Goal: Task Accomplishment & Management: Manage account settings

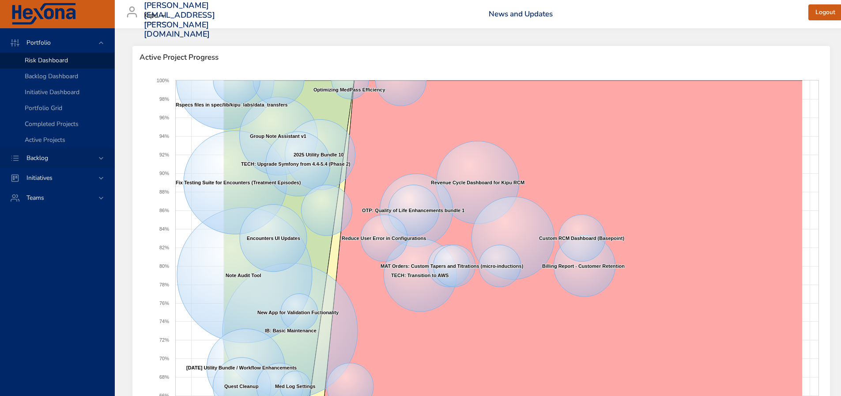
click at [40, 157] on span "Backlog" at bounding box center [37, 158] width 36 height 8
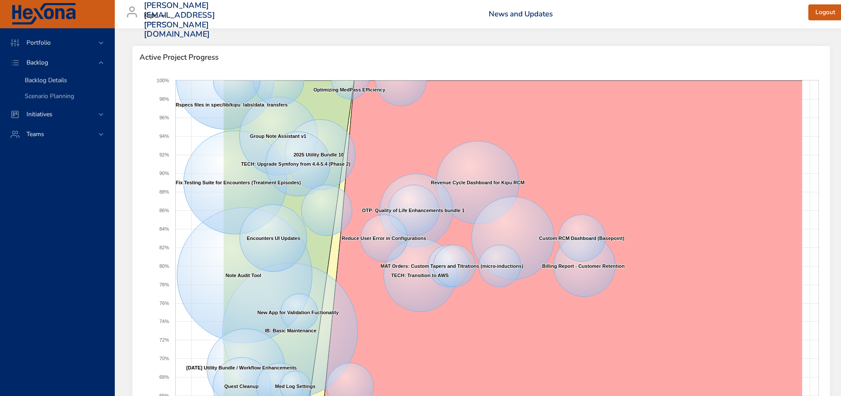
click at [41, 79] on span "Backlog Details" at bounding box center [46, 80] width 42 height 8
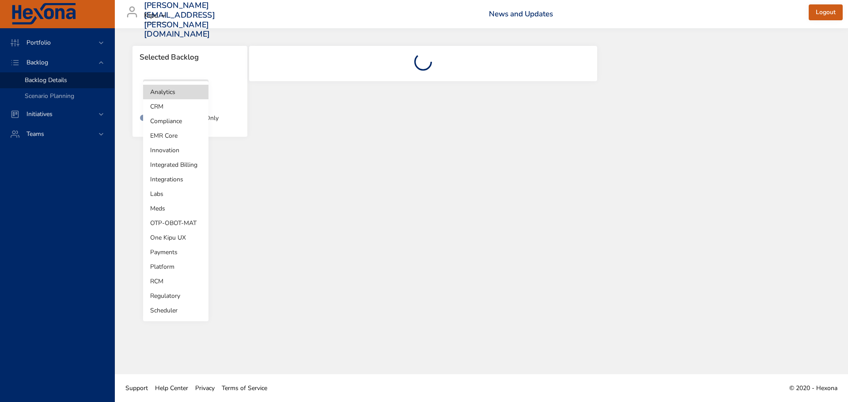
click at [190, 92] on body "Portfolio Backlog Backlog Details Scenario Planning Initiatives Teams [PERSON_N…" at bounding box center [424, 201] width 848 height 402
click at [160, 210] on li "Meds" at bounding box center [175, 208] width 65 height 15
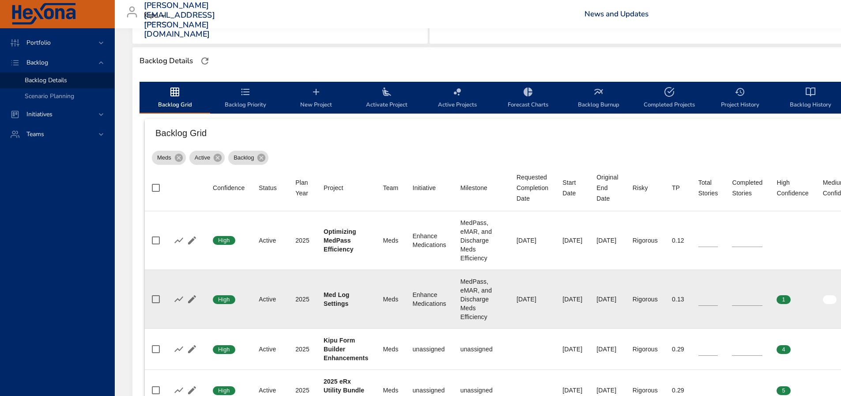
scroll to position [294, 0]
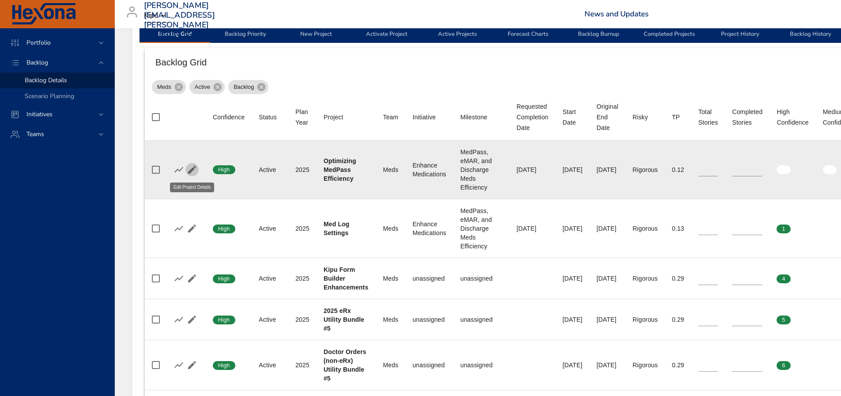
click at [188, 170] on icon "button" at bounding box center [192, 169] width 11 height 11
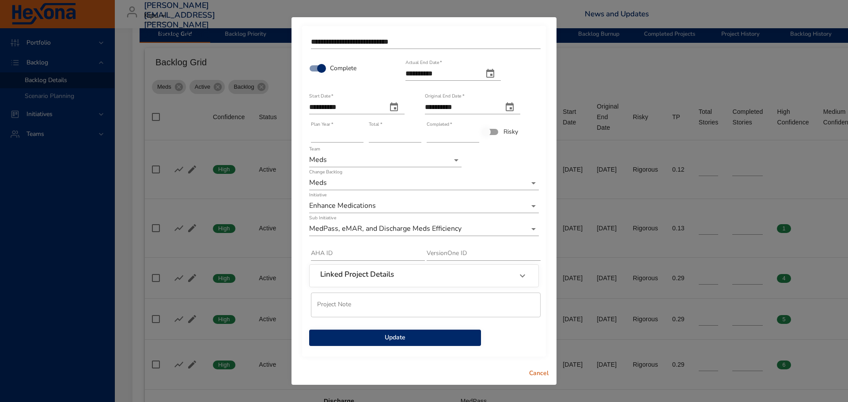
click at [420, 339] on span "Update" at bounding box center [395, 337] width 158 height 11
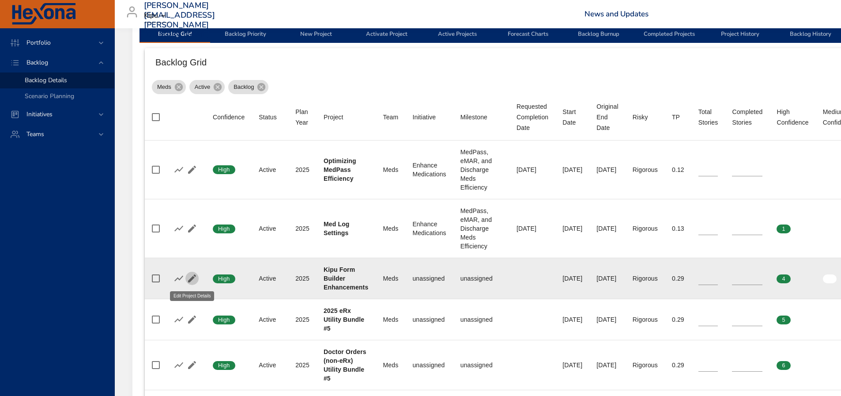
click at [190, 277] on icon "button" at bounding box center [192, 278] width 11 height 11
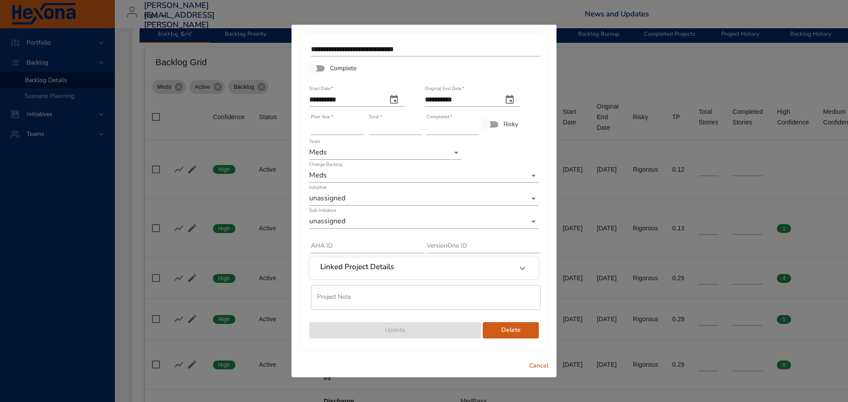
type input "*"
click at [475, 125] on input "*" at bounding box center [452, 128] width 53 height 14
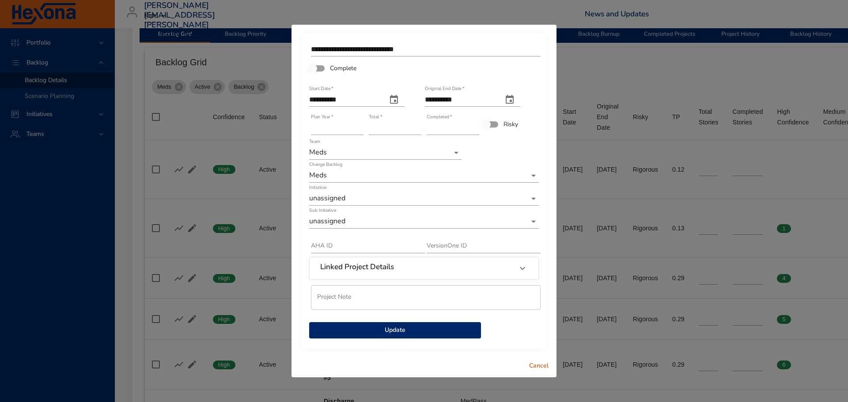
click at [382, 329] on span "Update" at bounding box center [395, 330] width 158 height 11
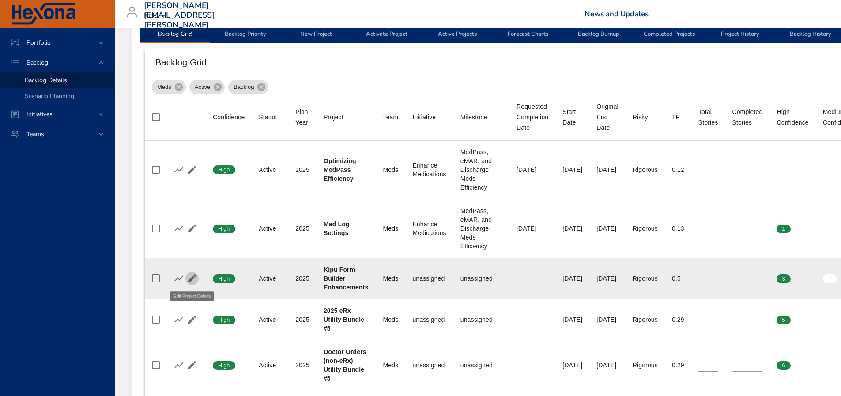
click at [188, 278] on icon "button" at bounding box center [192, 278] width 11 height 11
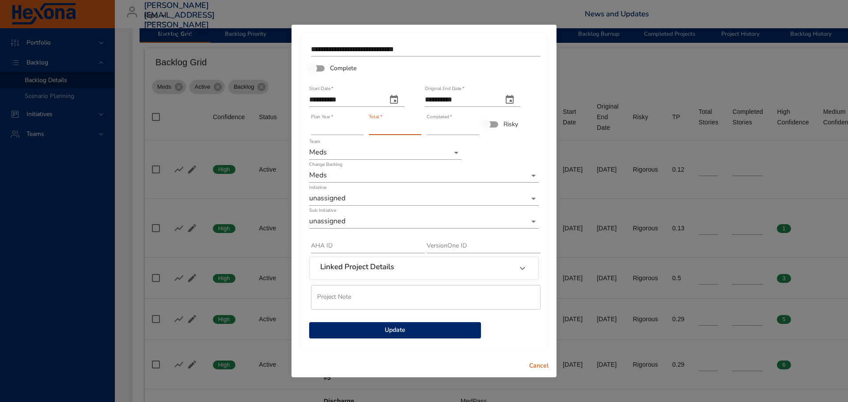
type input "*"
click at [415, 128] on input "*" at bounding box center [395, 128] width 53 height 14
click at [432, 330] on span "Update" at bounding box center [395, 330] width 158 height 11
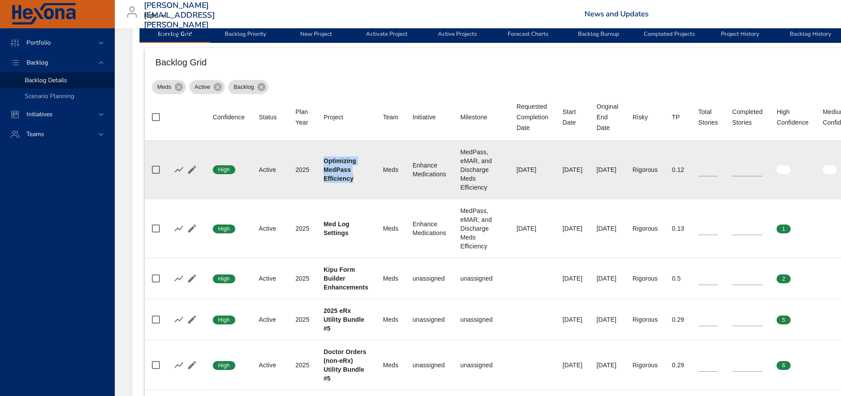
drag, startPoint x: 355, startPoint y: 179, endPoint x: 322, endPoint y: 161, distance: 37.1
click at [322, 161] on td "Project Optimizing MedPass Efficiency" at bounding box center [347, 169] width 60 height 59
copy b "Optimizing MedPass Efficiency"
click at [406, 192] on td "Initiative Enhance Medications" at bounding box center [429, 169] width 48 height 59
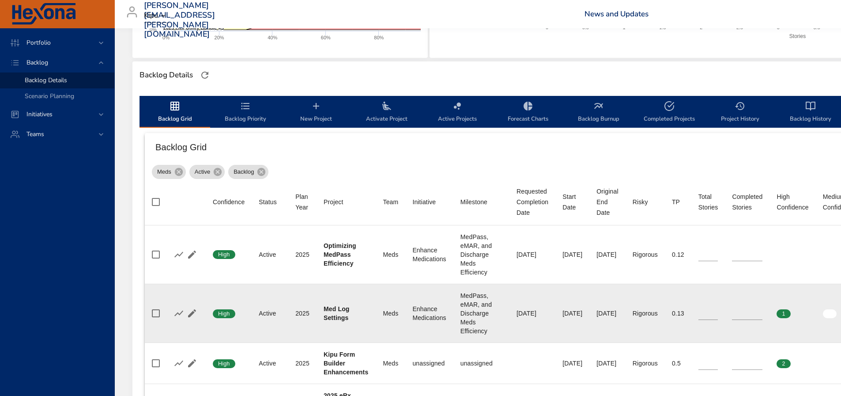
scroll to position [206, 0]
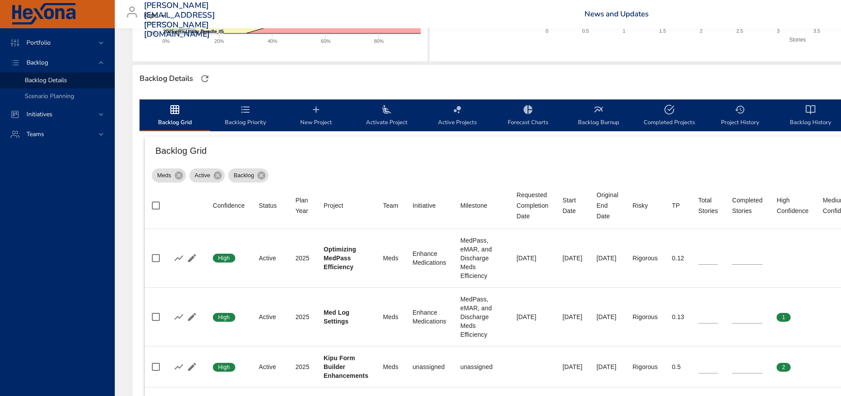
click at [317, 112] on icon "backlog-tab" at bounding box center [316, 109] width 11 height 11
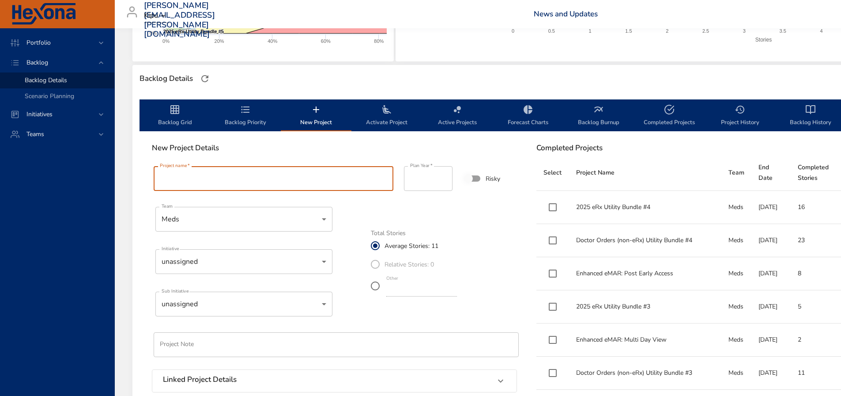
paste input "**********"
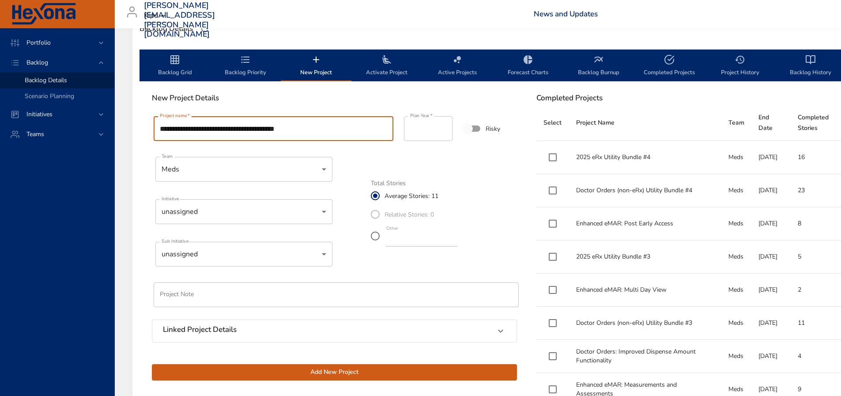
scroll to position [265, 0]
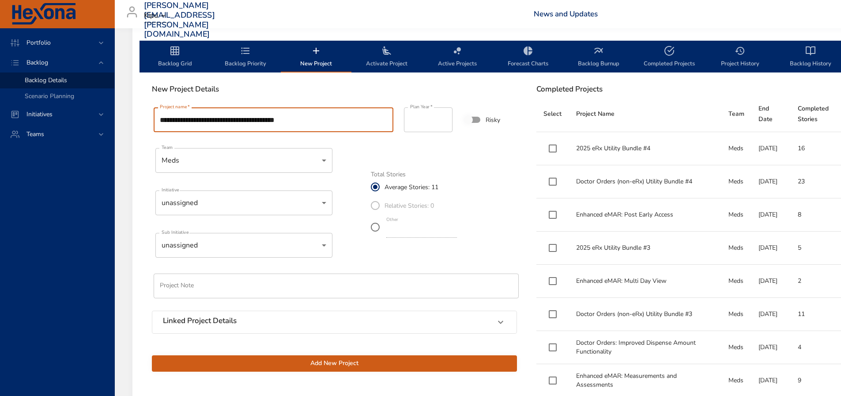
type input "**********"
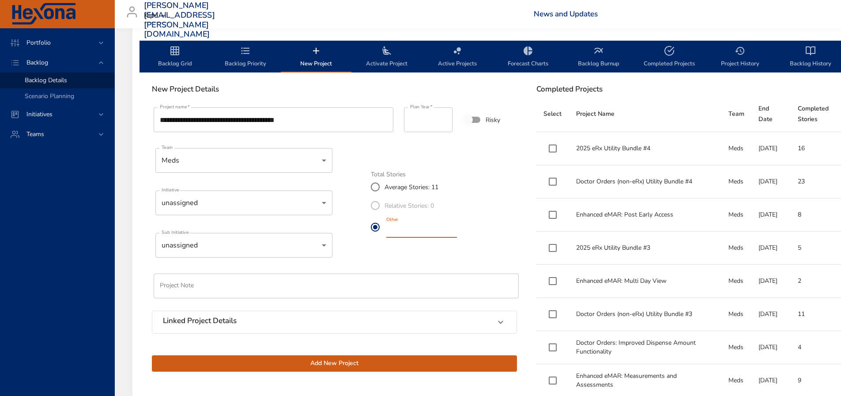
click at [457, 233] on input "**" at bounding box center [421, 230] width 71 height 14
click at [457, 233] on input "*" at bounding box center [421, 230] width 71 height 14
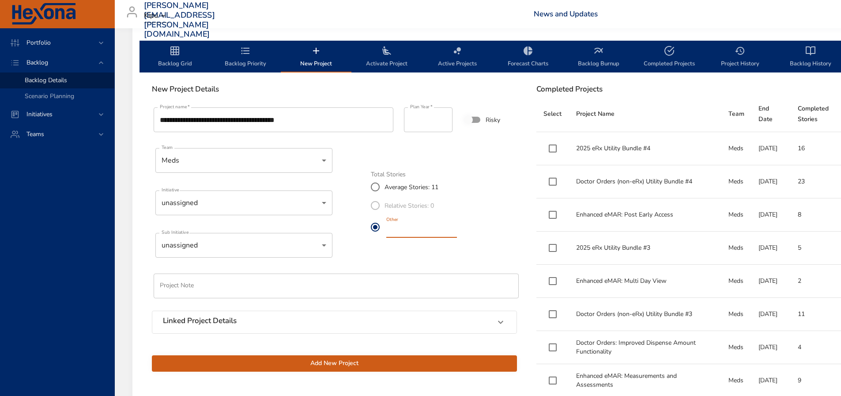
type input "*"
click at [457, 233] on input "*" at bounding box center [421, 230] width 71 height 14
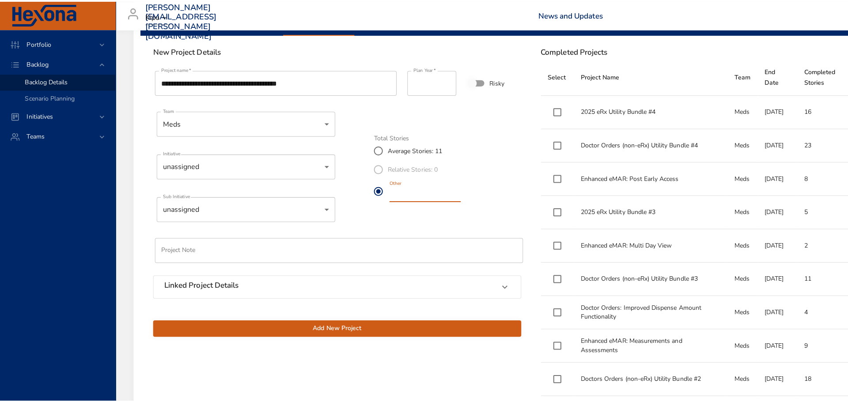
scroll to position [324, 0]
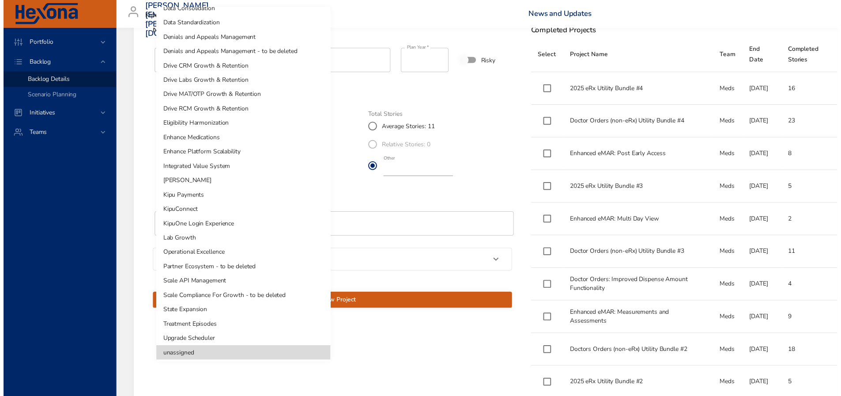
scroll to position [113, 0]
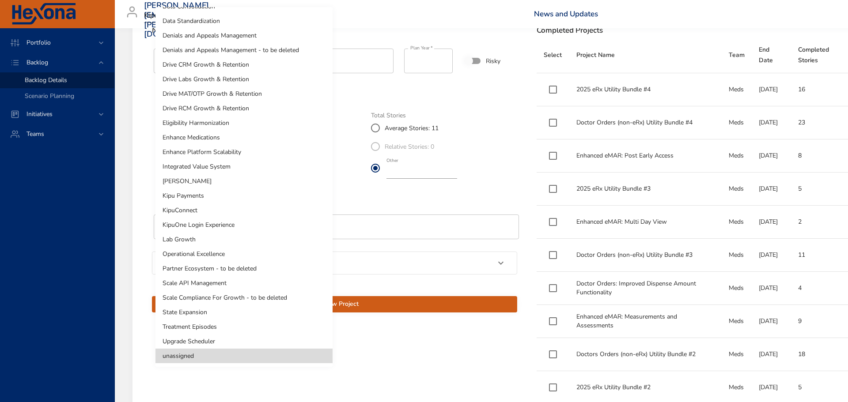
click at [203, 137] on li "Enhance Medications" at bounding box center [243, 137] width 177 height 15
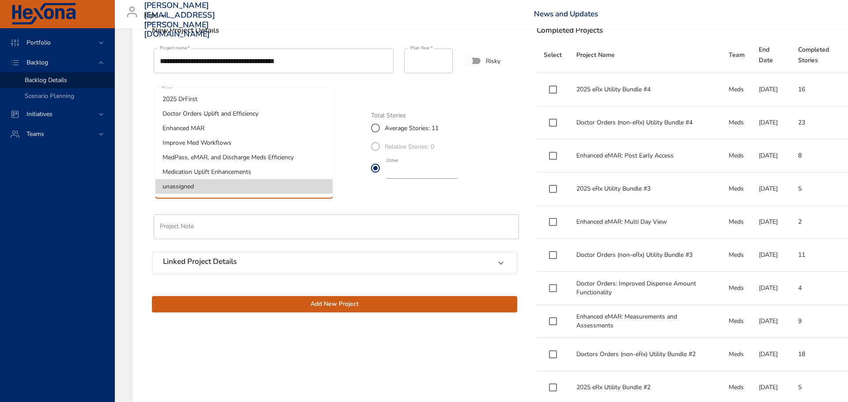
click at [255, 154] on li "MedPass, eMAR, and Discharge Meds Efficiency" at bounding box center [243, 157] width 177 height 15
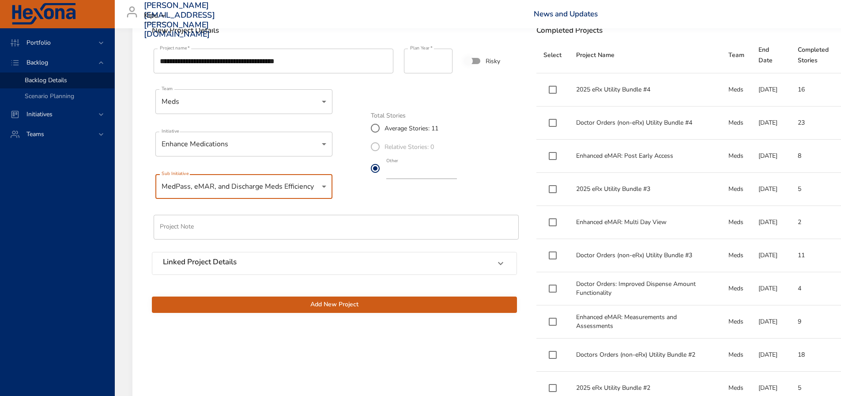
click at [308, 306] on span "Add New Project" at bounding box center [334, 304] width 351 height 11
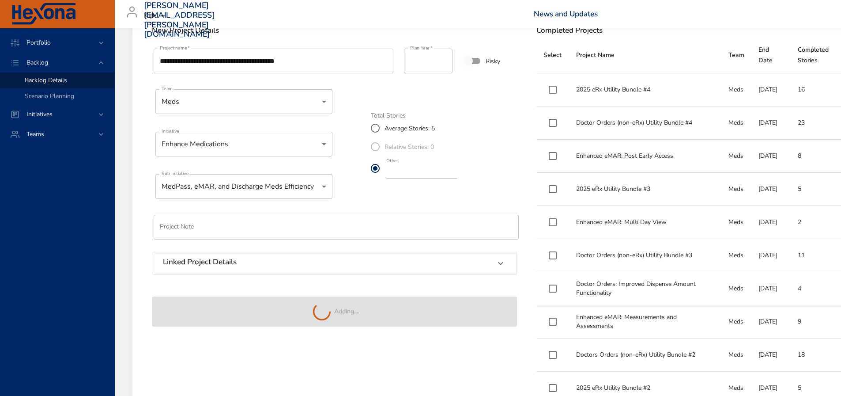
type input "**"
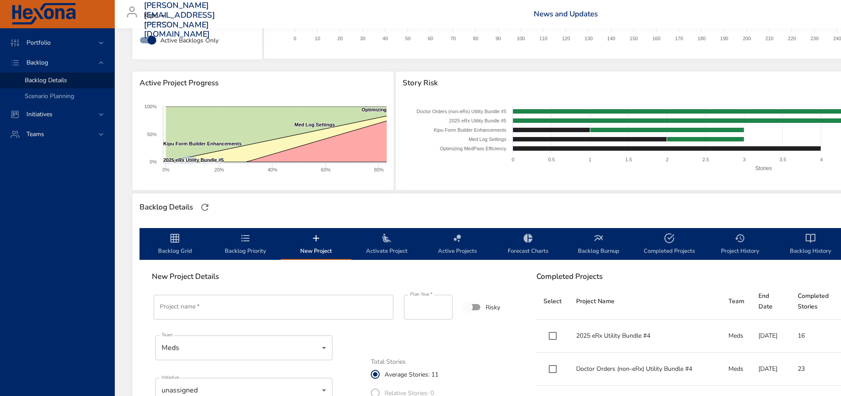
scroll to position [88, 0]
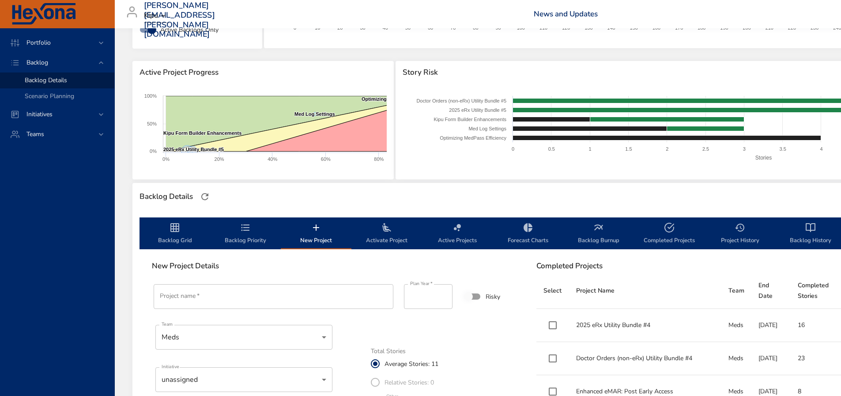
click at [383, 232] on icon "backlog-tab" at bounding box center [386, 227] width 11 height 11
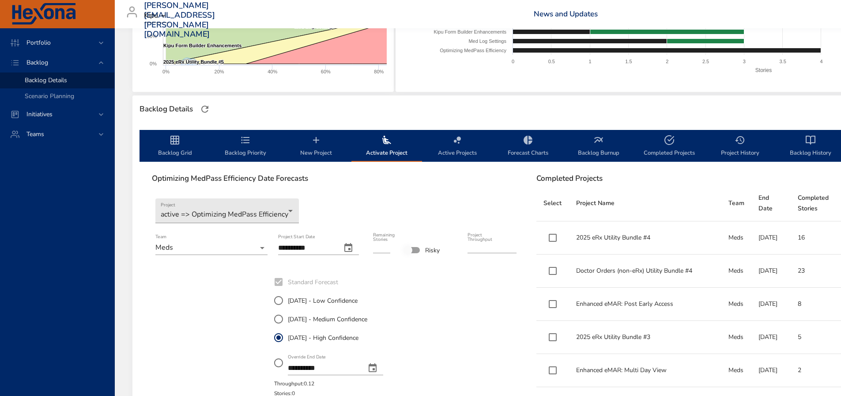
scroll to position [177, 0]
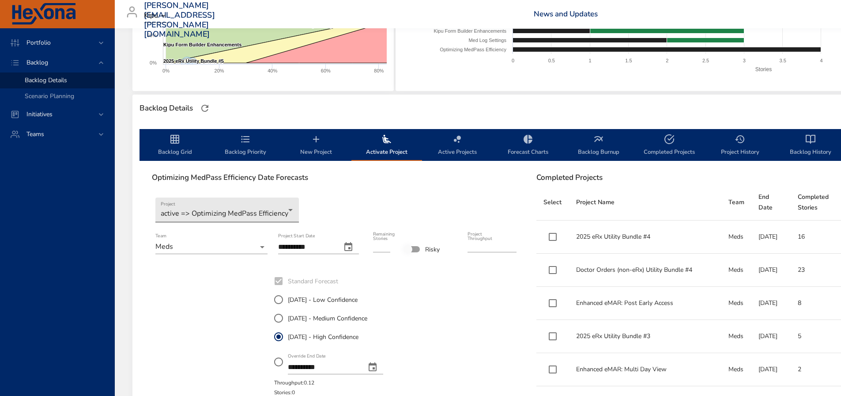
click at [268, 210] on body "Portfolio Backlog Backlog Details Scenario Planning Initiatives Teams [PERSON_N…" at bounding box center [420, 21] width 841 height 396
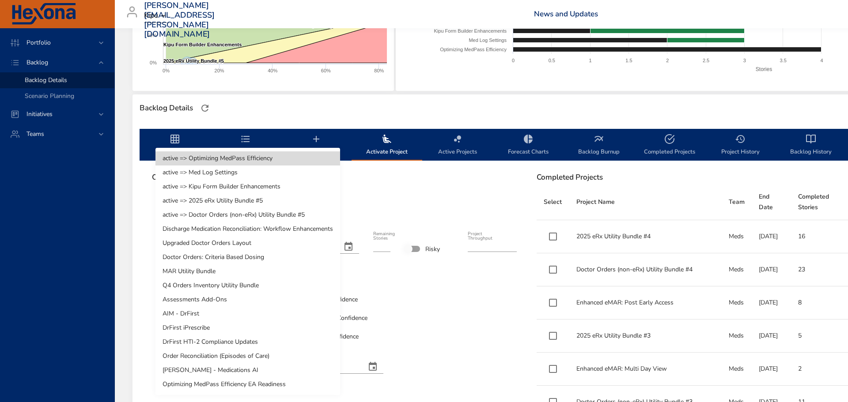
click at [256, 382] on li "Optimizing MedPass Efficiency EA Readiness" at bounding box center [247, 384] width 185 height 14
type input "*"
type input "****"
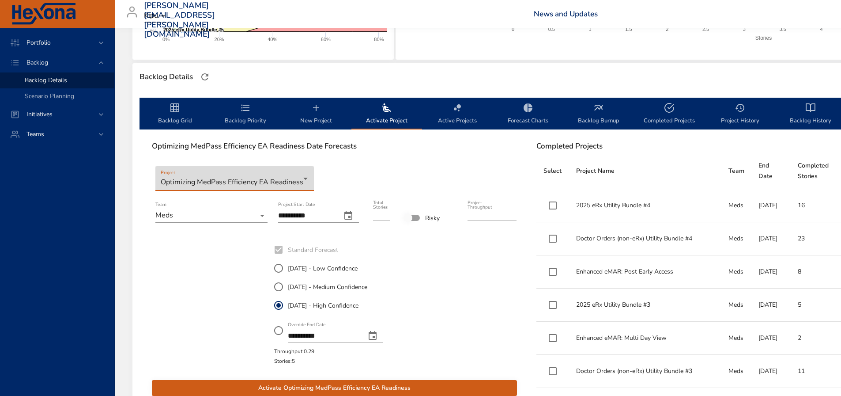
scroll to position [206, 0]
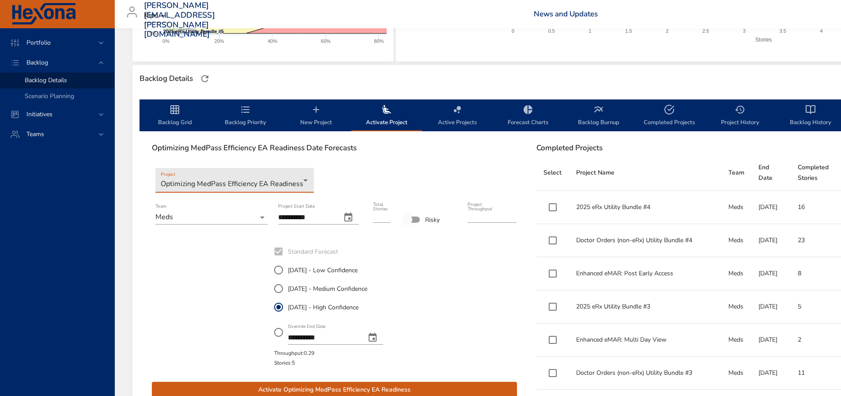
click at [173, 110] on icon "backlog-tab" at bounding box center [174, 109] width 9 height 9
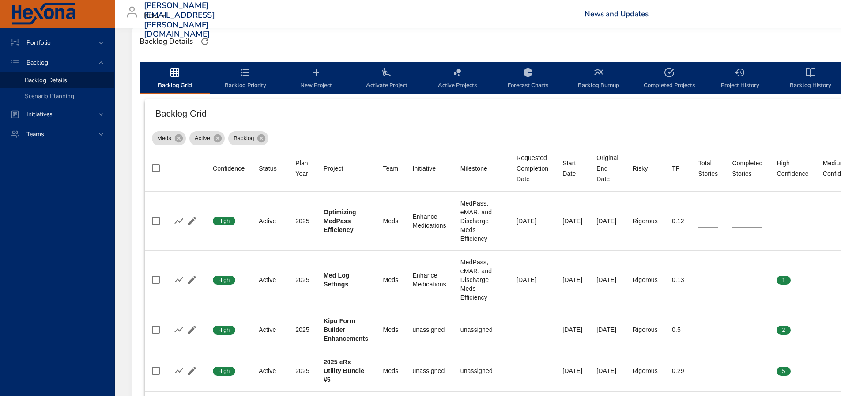
scroll to position [234, 0]
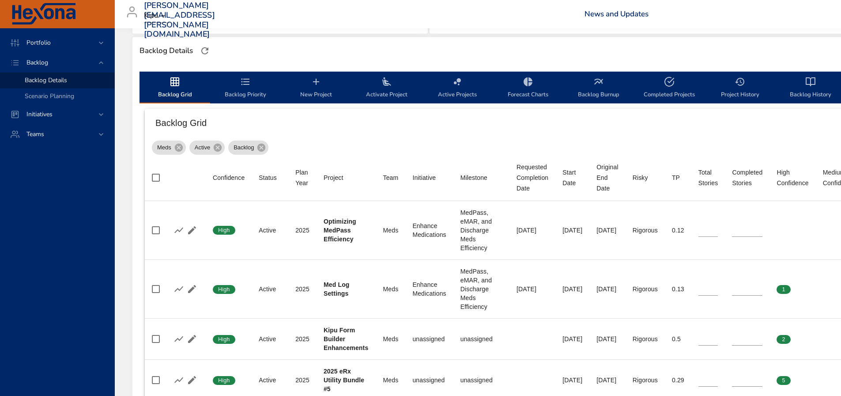
click at [243, 83] on icon "backlog-tab" at bounding box center [245, 81] width 11 height 11
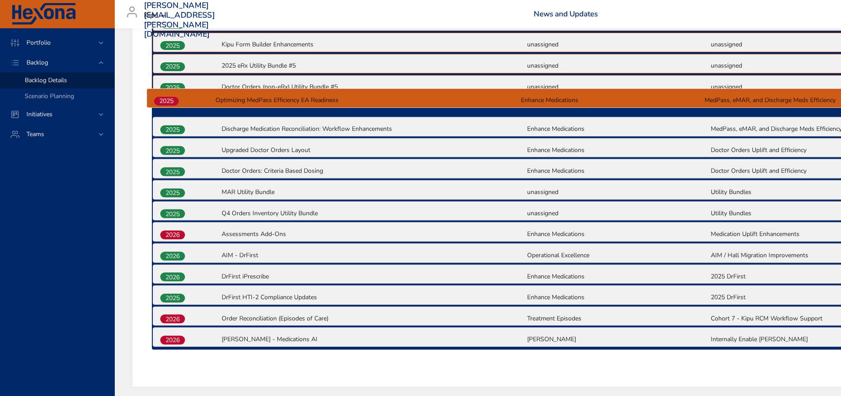
scroll to position [382, 0]
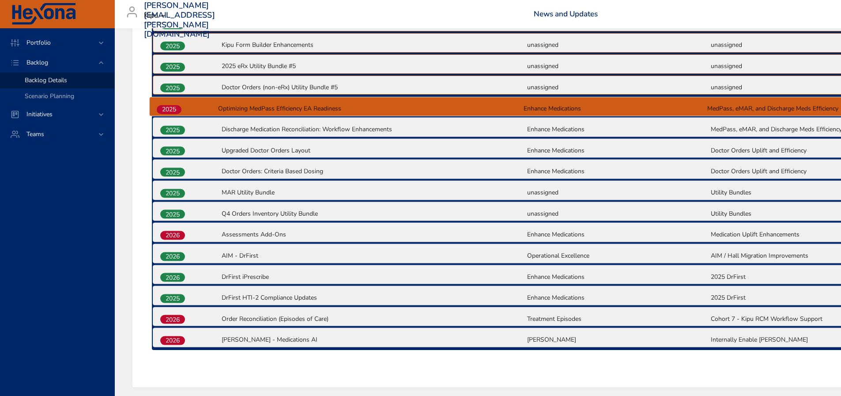
drag, startPoint x: 174, startPoint y: 306, endPoint x: 171, endPoint y: 109, distance: 196.5
click at [171, 109] on div "2025 Optimizing MedPass Efficiency Enhance Medications MedPass, [GEOGRAPHIC_DAT…" at bounding box center [526, 169] width 749 height 359
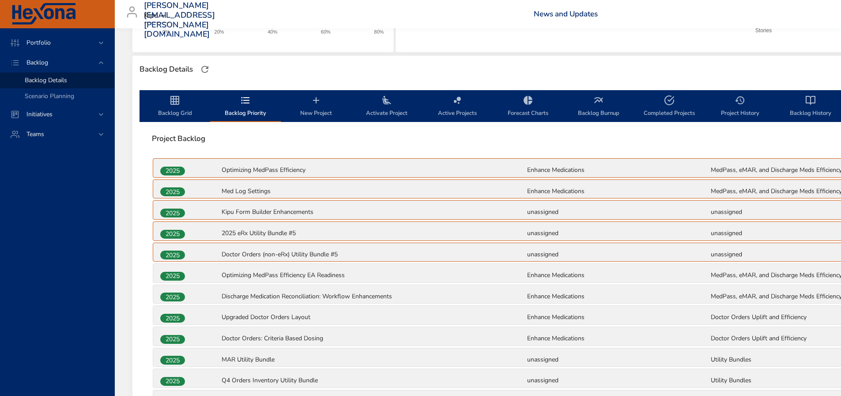
scroll to position [206, 0]
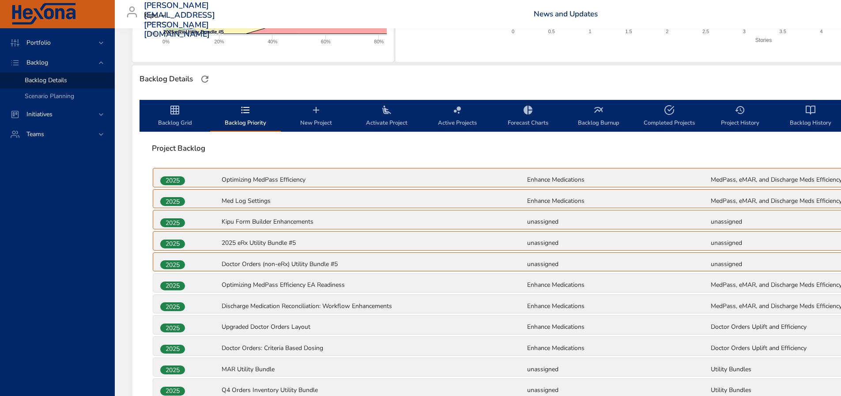
click at [245, 109] on icon "backlog-tab" at bounding box center [245, 110] width 11 height 11
click at [174, 113] on icon "backlog-tab" at bounding box center [175, 110] width 11 height 11
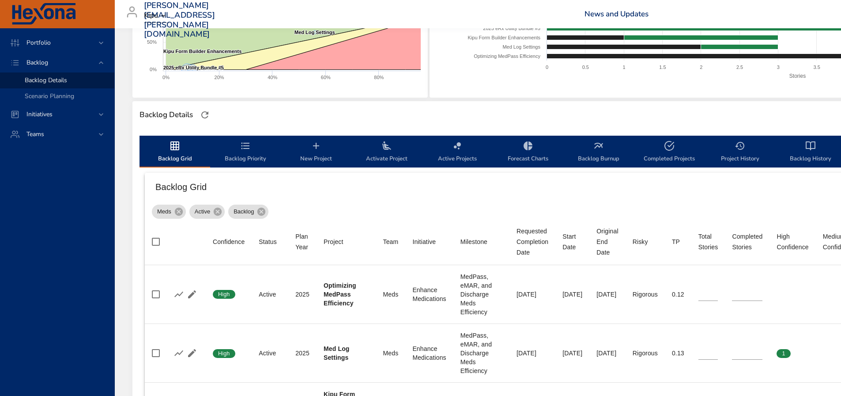
scroll to position [117, 0]
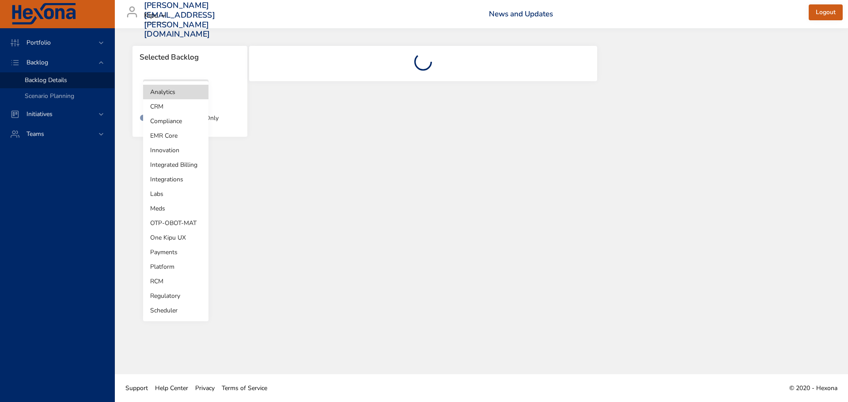
click at [200, 92] on body "Portfolio Backlog Backlog Details Scenario Planning Initiatives Teams [PERSON_N…" at bounding box center [424, 201] width 848 height 402
click at [166, 209] on li "Meds" at bounding box center [175, 208] width 65 height 15
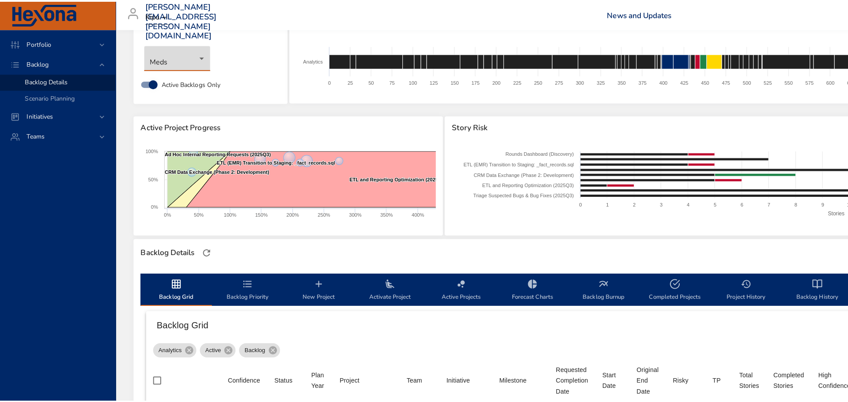
scroll to position [30, 0]
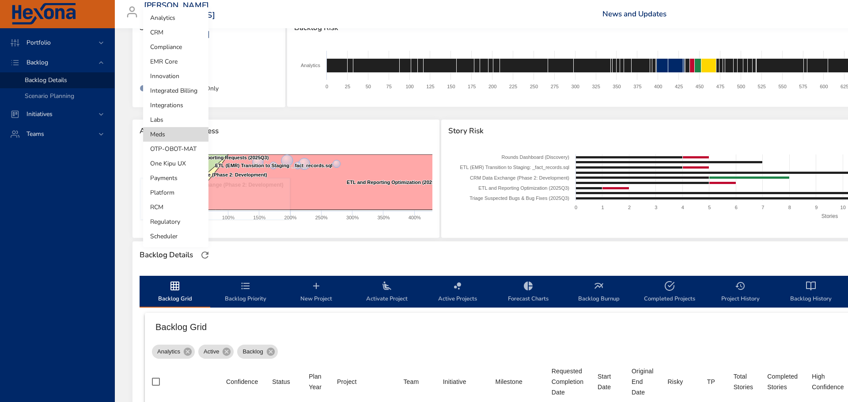
click at [177, 63] on body "Portfolio Backlog Backlog Details Scenario Planning Initiatives Teams denise.ra…" at bounding box center [424, 171] width 848 height 402
click at [166, 122] on li "Labs" at bounding box center [175, 120] width 65 height 15
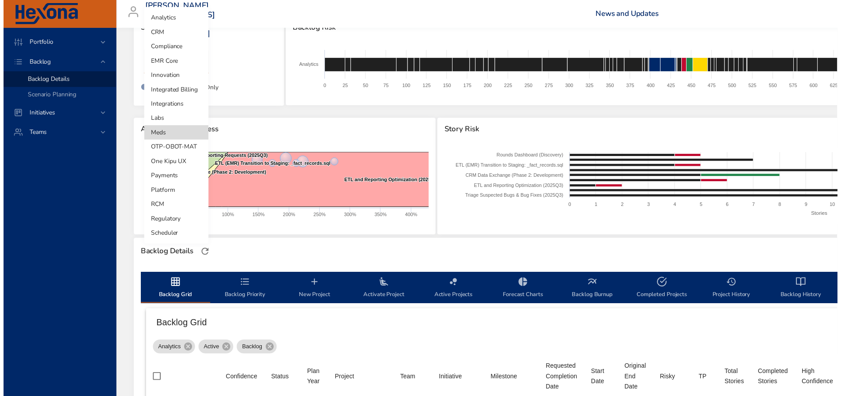
scroll to position [0, 0]
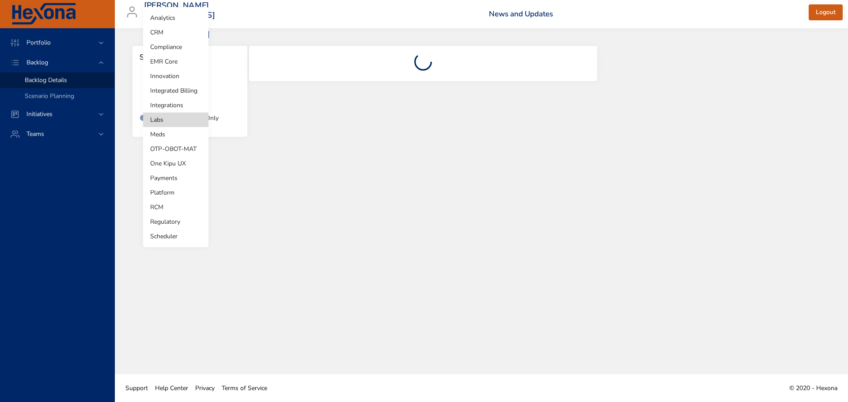
click at [182, 86] on body "Portfolio Backlog Backlog Details Scenario Planning Initiatives Teams denise.ra…" at bounding box center [424, 201] width 848 height 402
click at [166, 131] on li "Meds" at bounding box center [175, 134] width 65 height 15
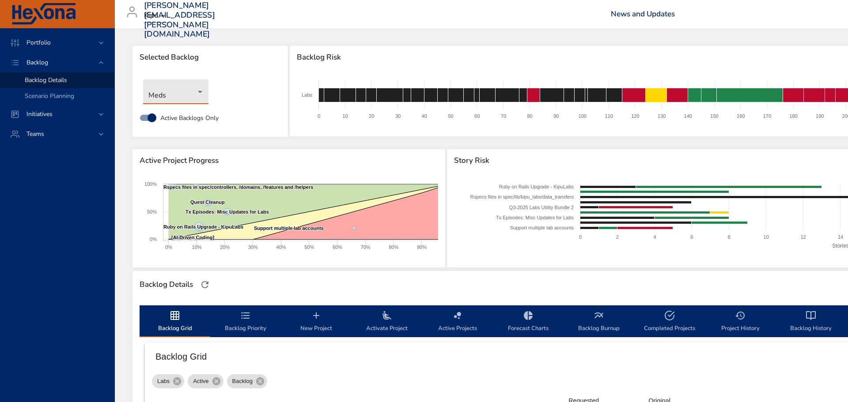
click at [186, 92] on body "Portfolio Backlog Backlog Details Scenario Planning Initiatives Teams denise.ra…" at bounding box center [424, 201] width 848 height 402
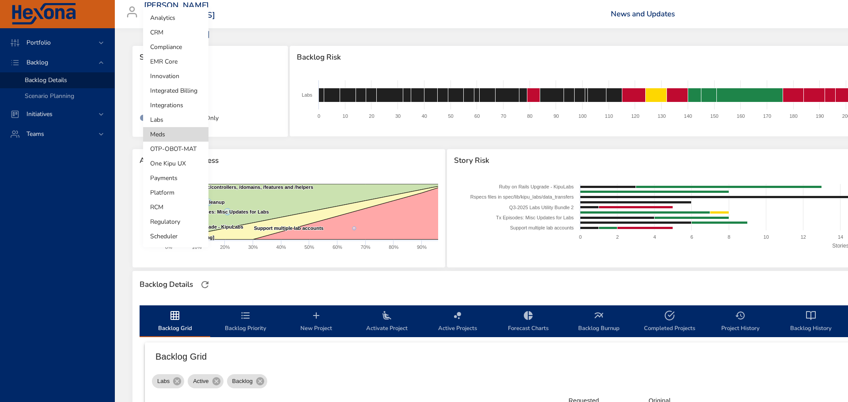
click at [165, 117] on li "Labs" at bounding box center [175, 120] width 65 height 15
click at [195, 90] on body "Portfolio Backlog Backlog Details Scenario Planning Initiatives Teams denise.ra…" at bounding box center [424, 201] width 848 height 402
click at [160, 133] on li "Meds" at bounding box center [175, 134] width 65 height 15
